Goal: Information Seeking & Learning: Learn about a topic

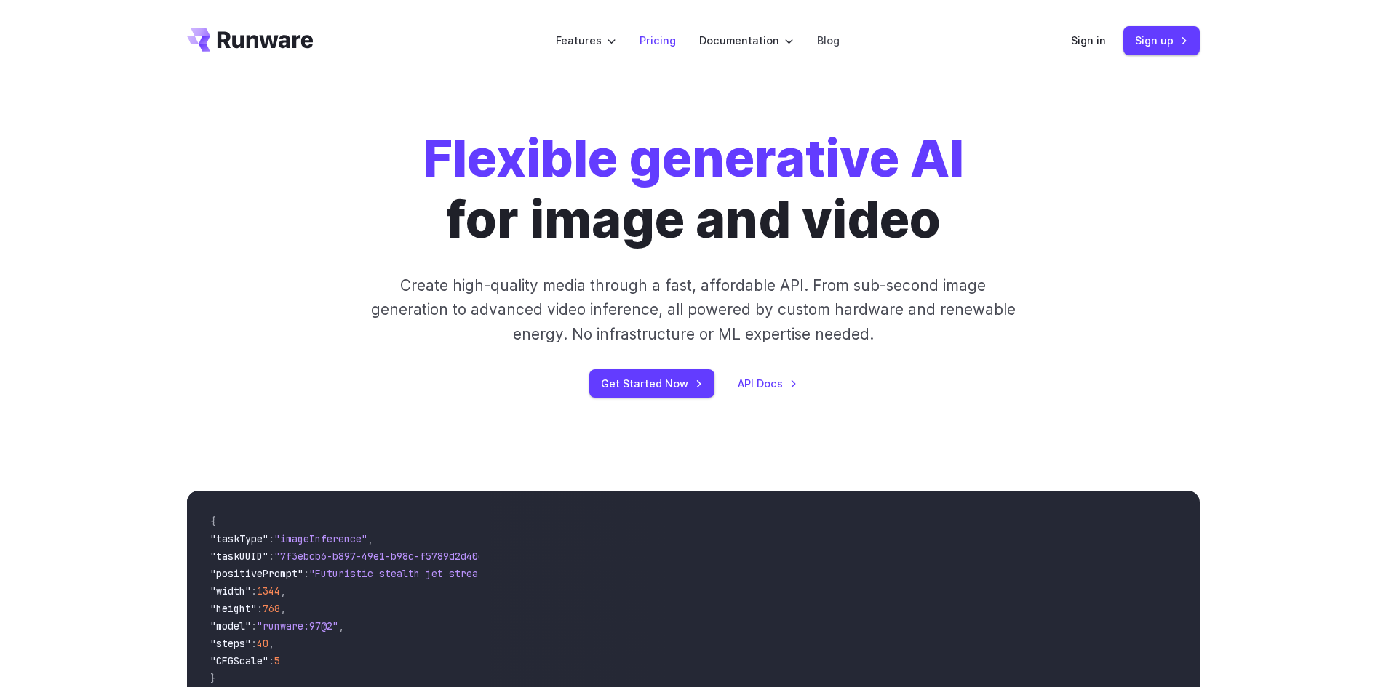
click at [656, 39] on link "Pricing" at bounding box center [657, 40] width 36 height 17
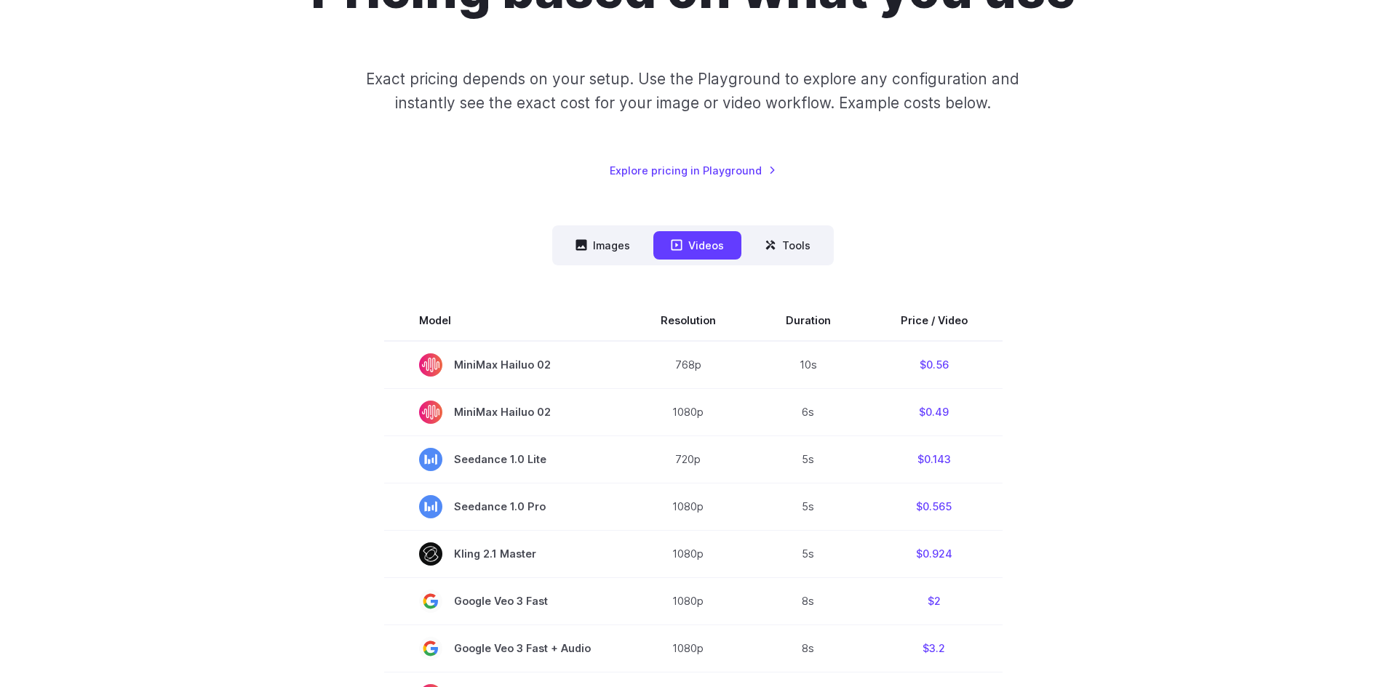
scroll to position [218, 0]
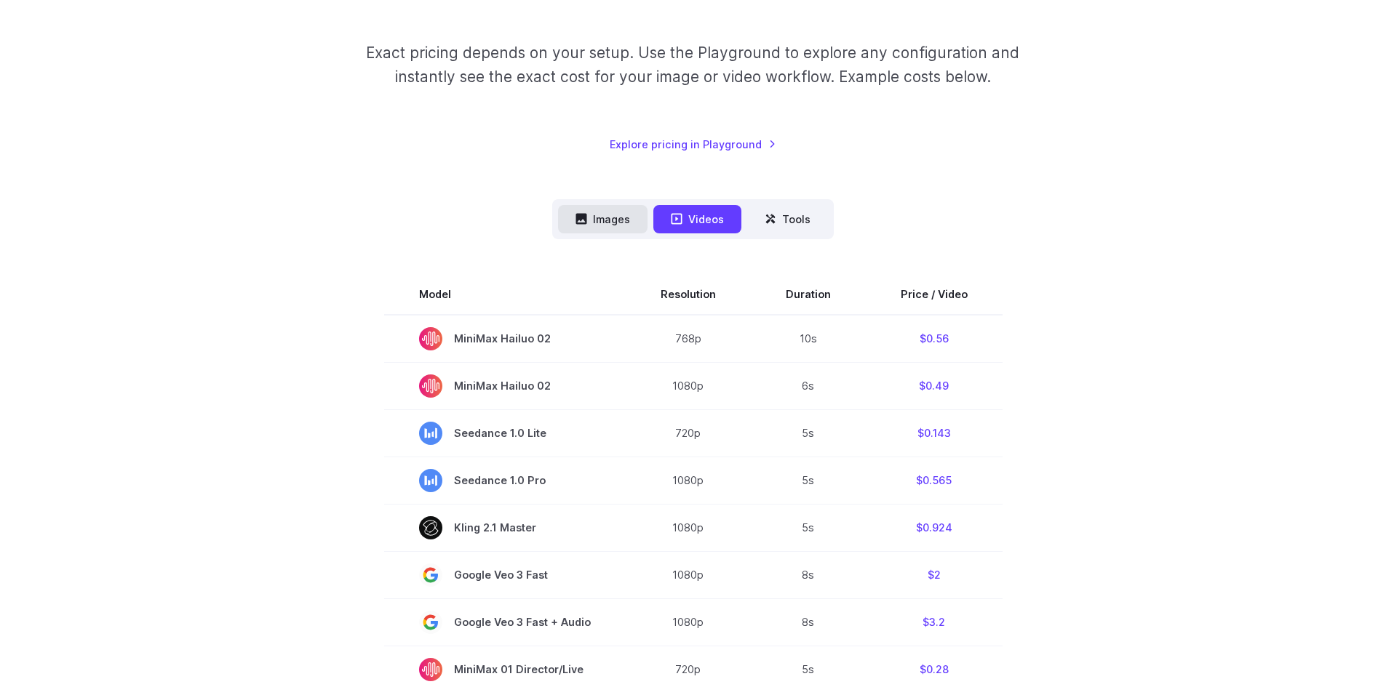
click at [615, 212] on button "Images" at bounding box center [602, 219] width 89 height 28
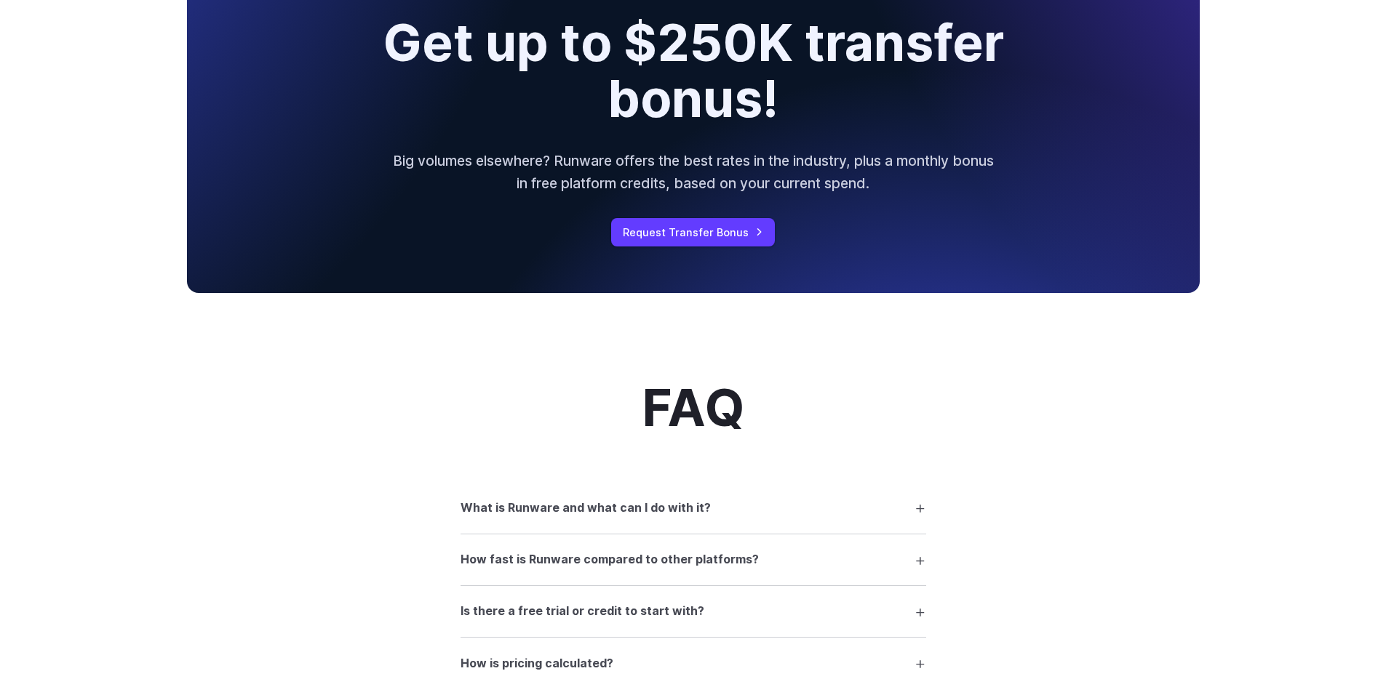
scroll to position [1600, 0]
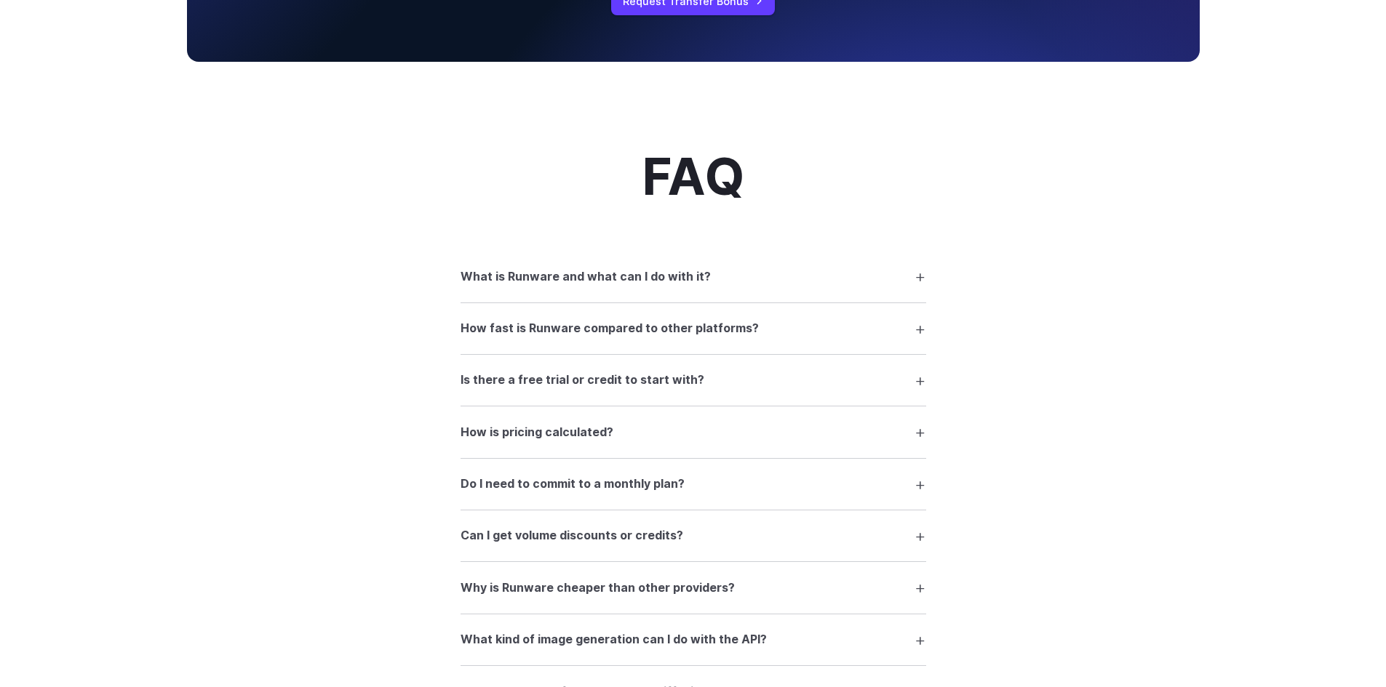
click at [813, 386] on summary "Is there a free trial or credit to start with?" at bounding box center [693, 381] width 466 height 28
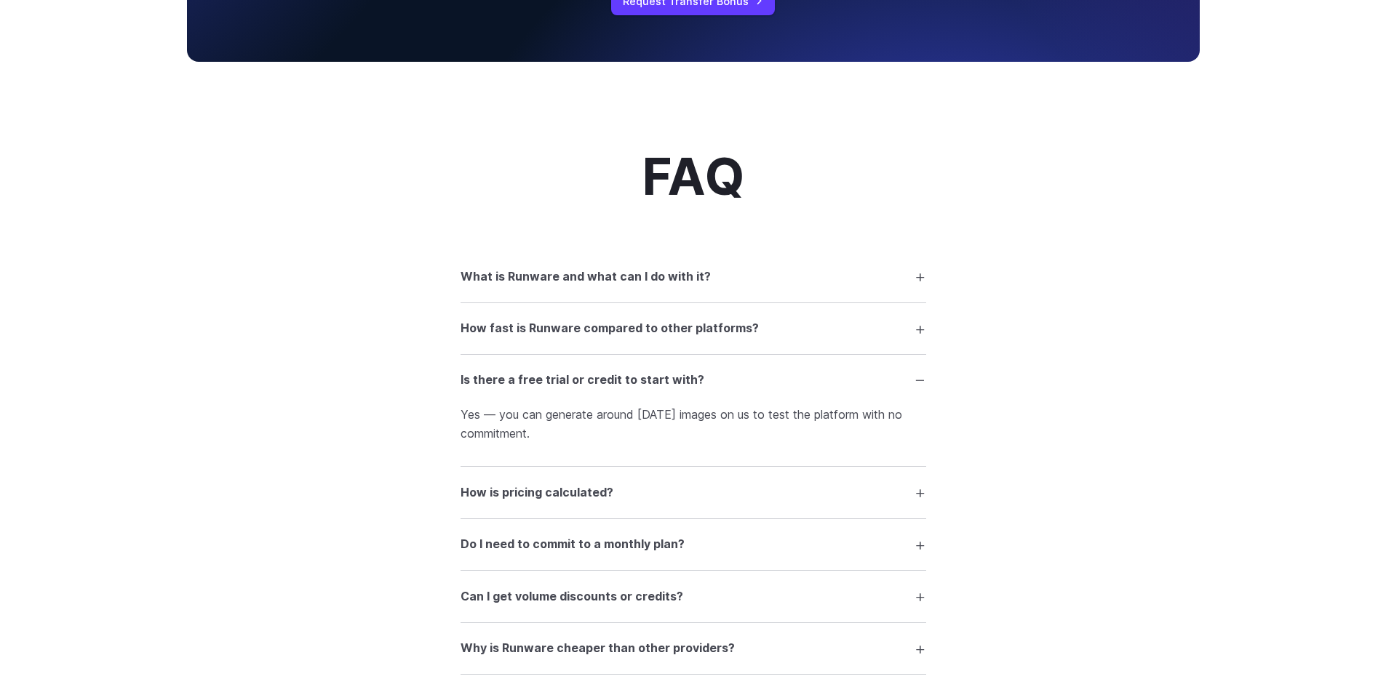
click at [663, 498] on summary "How is pricing calculated?" at bounding box center [693, 493] width 466 height 28
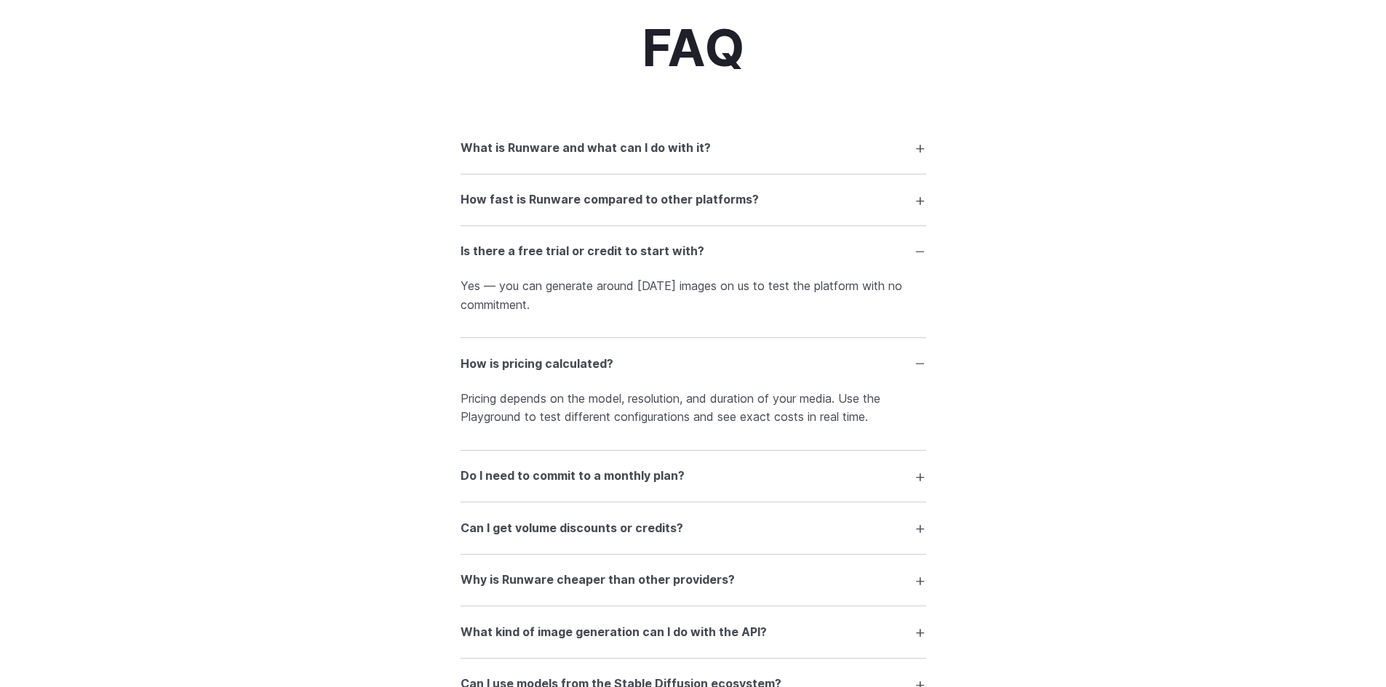
scroll to position [1746, 0]
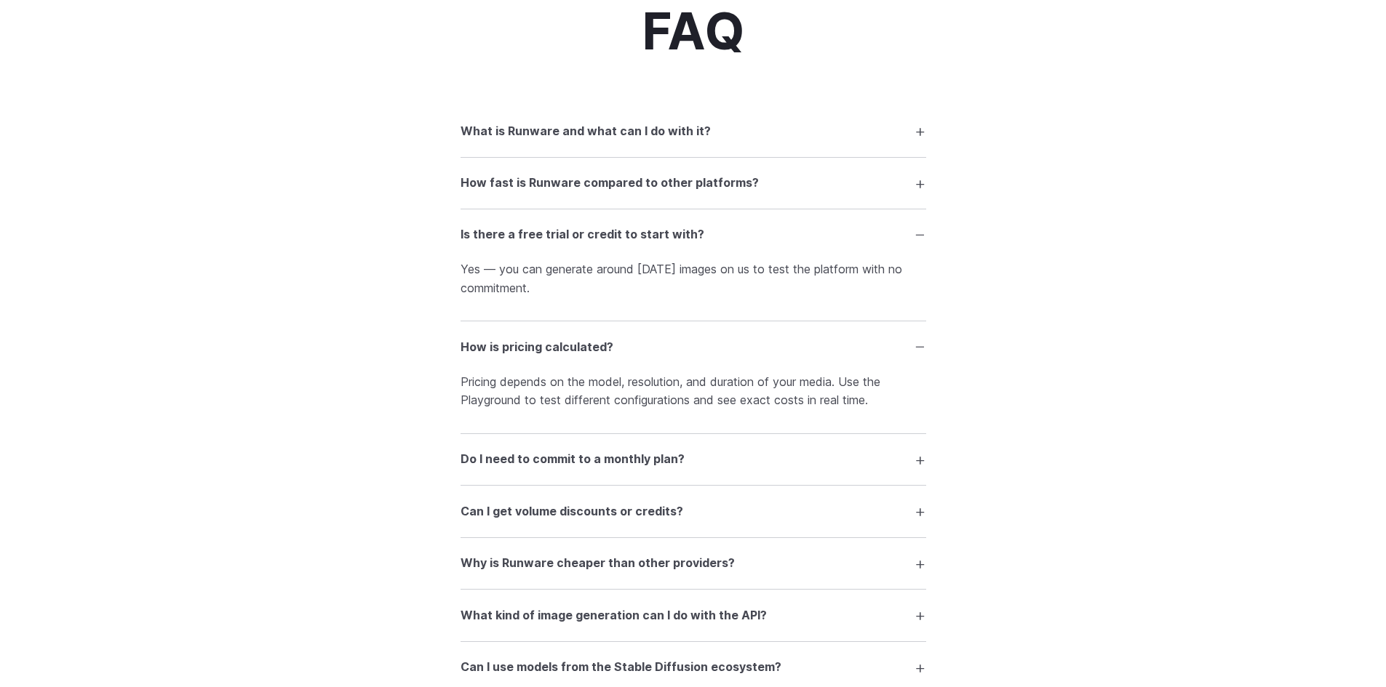
click at [727, 458] on summary "Do I need to commit to a monthly plan?" at bounding box center [693, 460] width 466 height 28
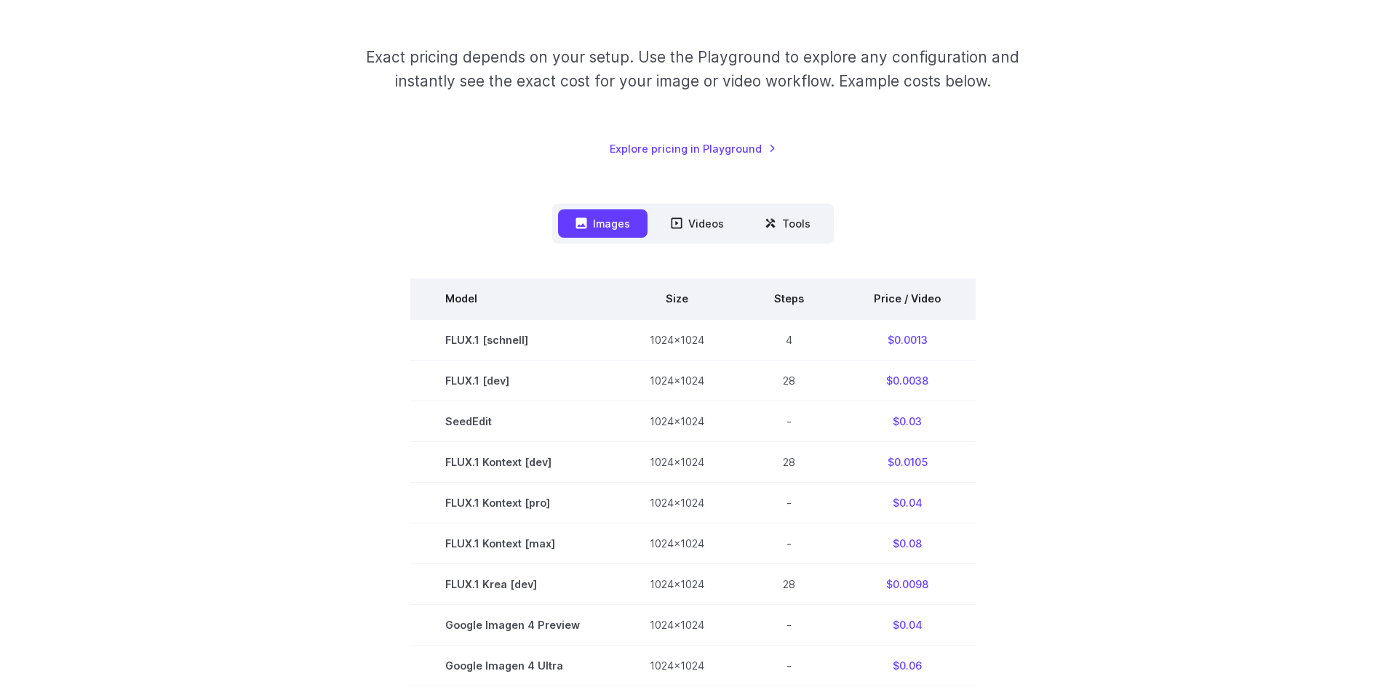
scroll to position [0, 0]
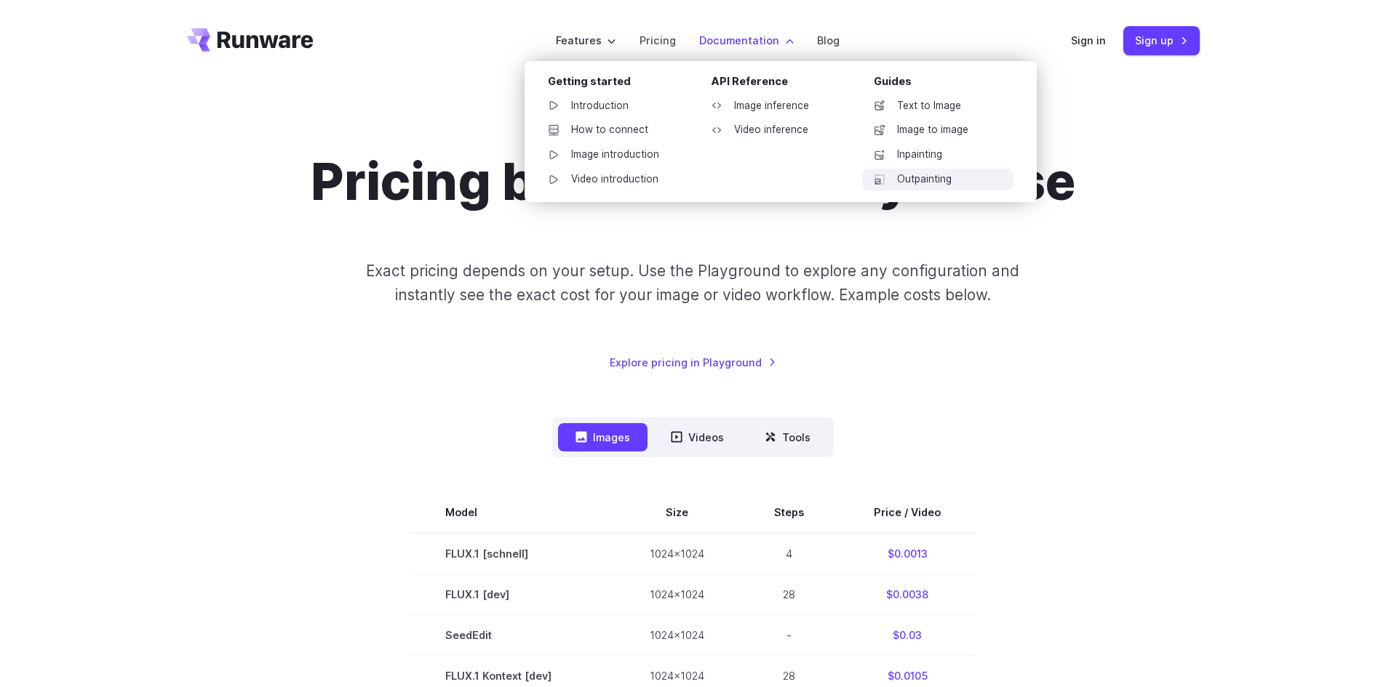
click at [917, 178] on link "Outpainting" at bounding box center [937, 180] width 151 height 22
